Goal: Transaction & Acquisition: Purchase product/service

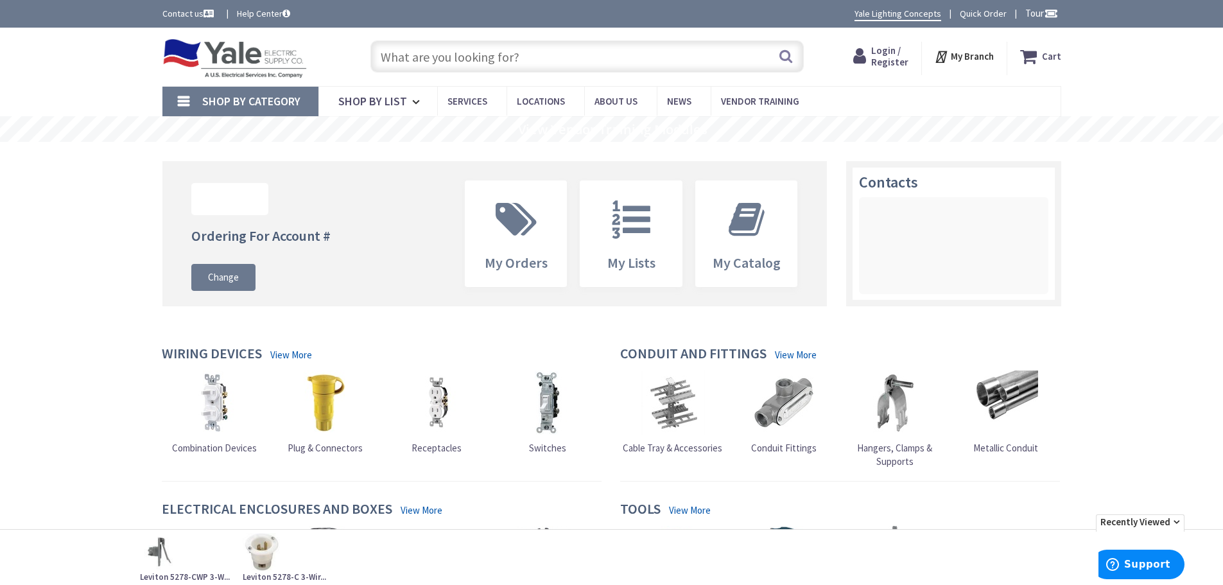
click at [411, 54] on input "text" at bounding box center [586, 56] width 433 height 32
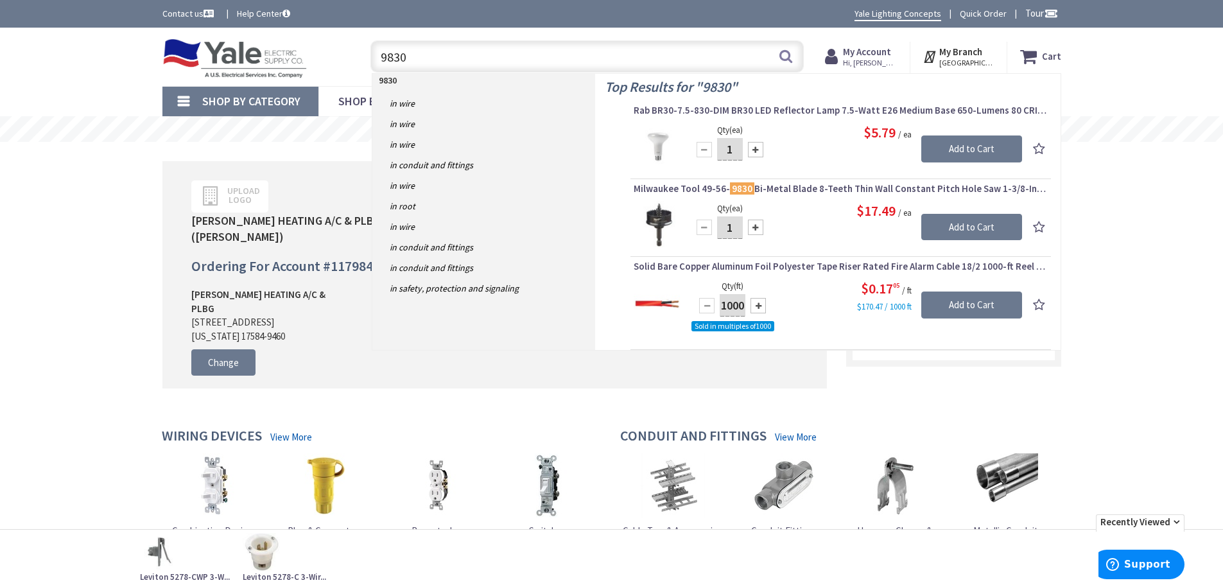
type input "9830-"
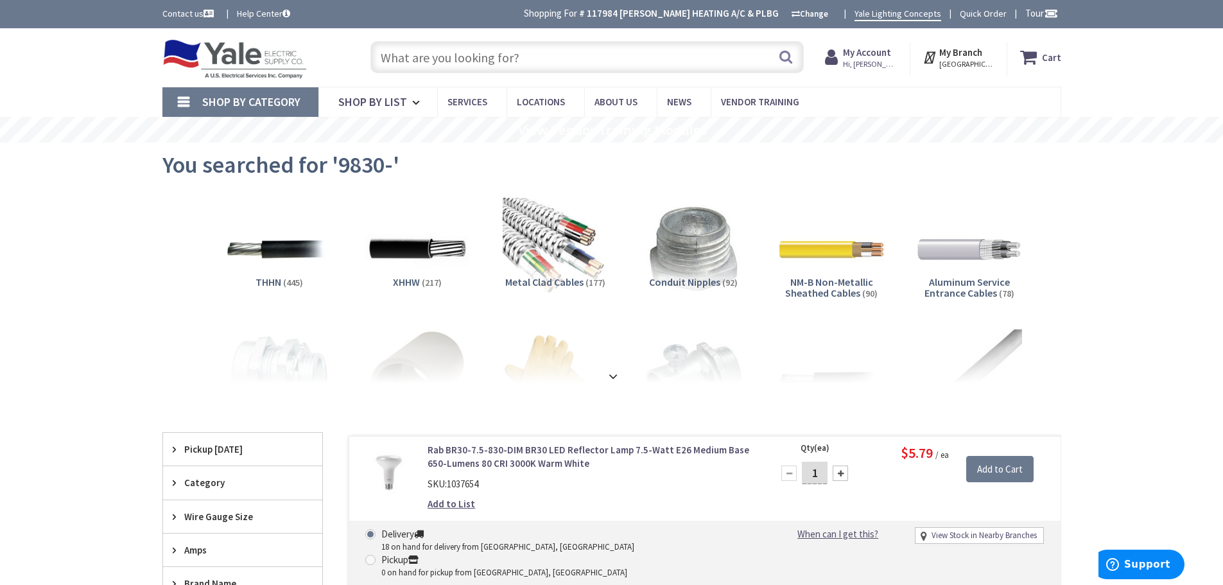
click at [441, 60] on input "text" at bounding box center [586, 57] width 433 height 32
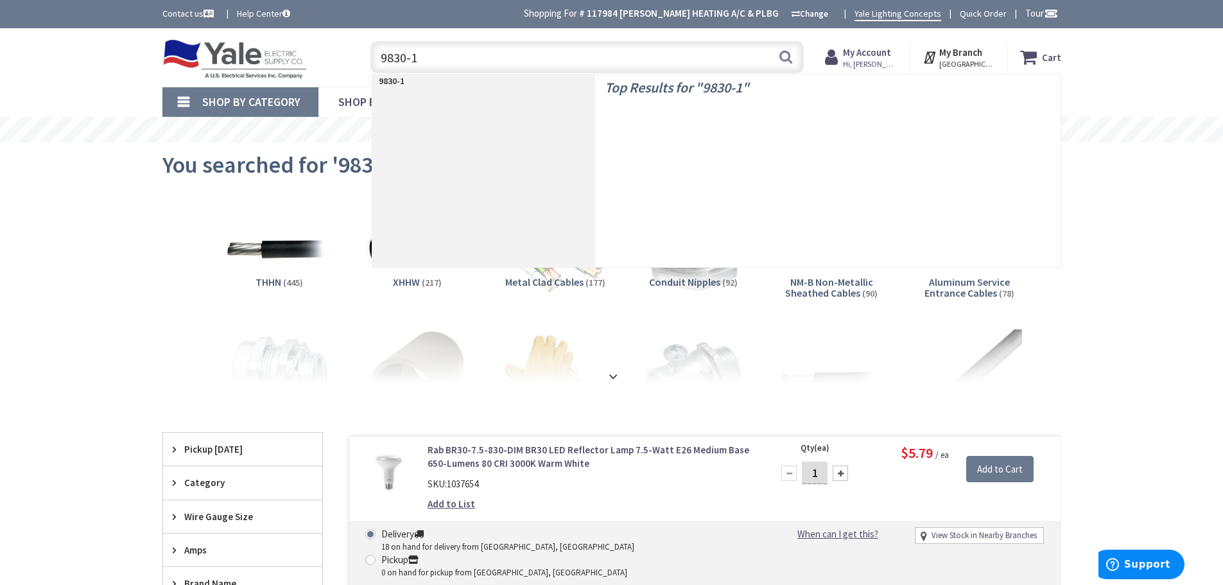
type input "9830-15"
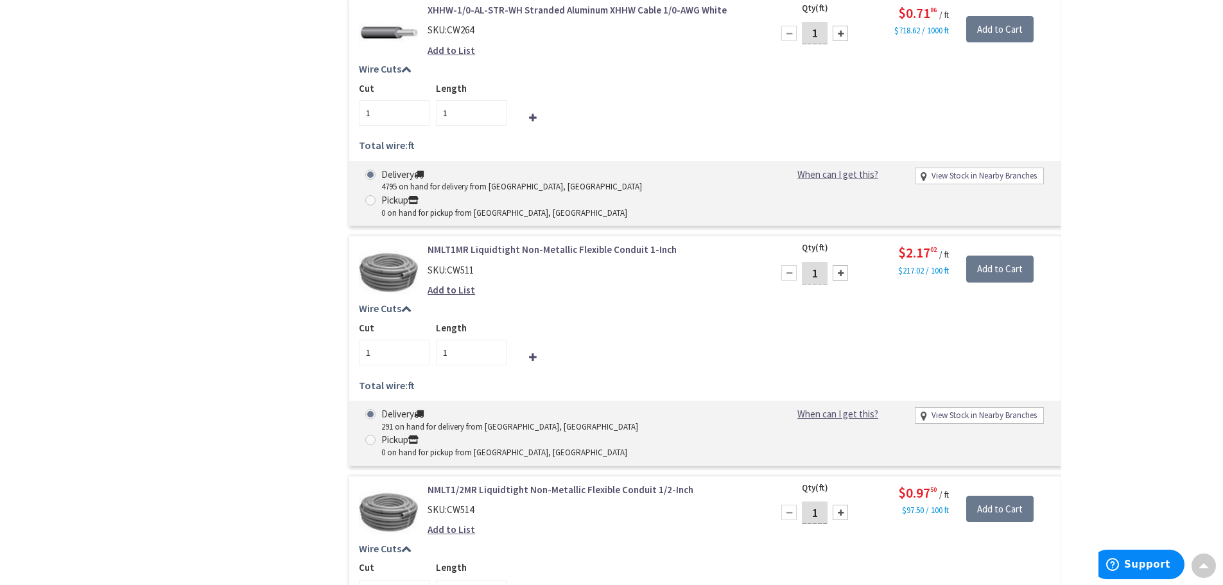
scroll to position [1476, 0]
